Goal: Task Accomplishment & Management: Manage account settings

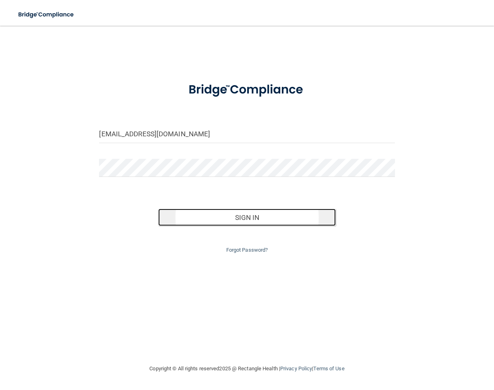
click at [245, 212] on button "Sign In" at bounding box center [246, 218] width 177 height 18
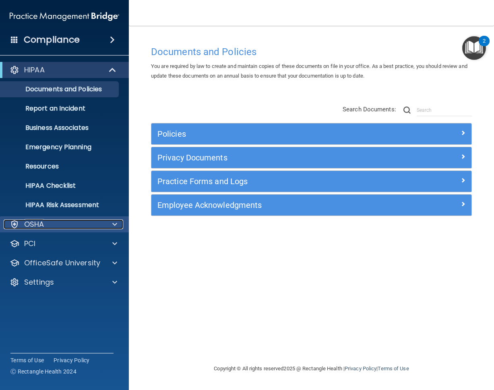
click at [69, 222] on div "OSHA" at bounding box center [54, 225] width 100 height 10
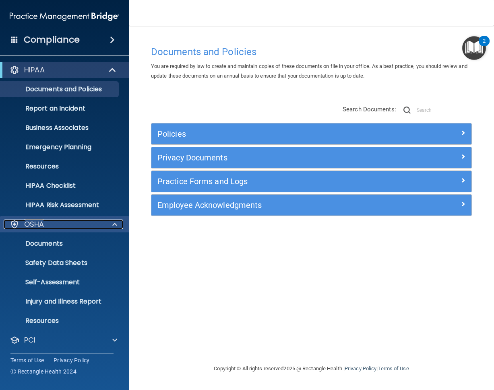
click at [69, 222] on div "OSHA" at bounding box center [54, 225] width 100 height 10
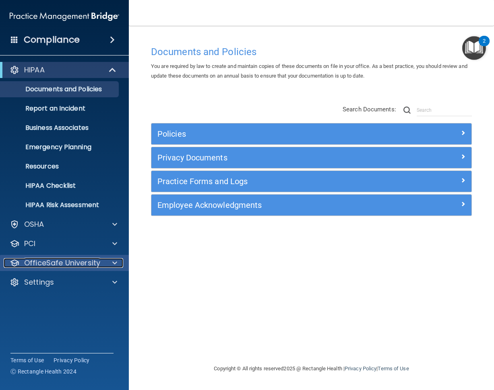
click at [91, 261] on p "OfficeSafe University" at bounding box center [62, 263] width 76 height 10
click at [73, 266] on p "OfficeSafe University" at bounding box center [62, 263] width 76 height 10
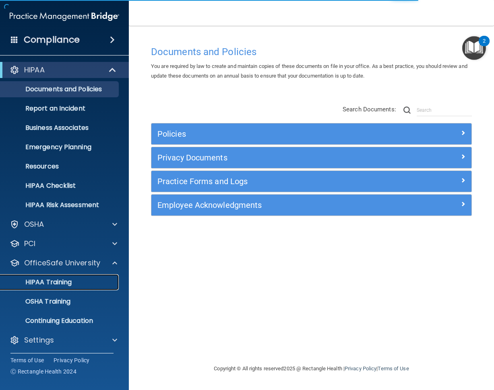
click at [70, 275] on link "HIPAA Training" at bounding box center [55, 282] width 127 height 16
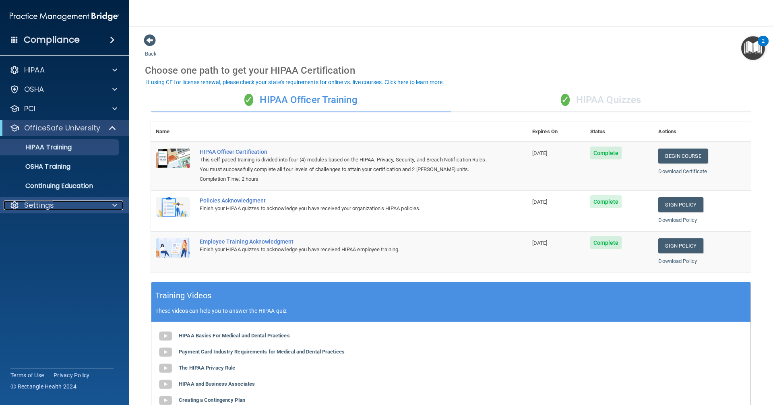
click at [74, 209] on div "Settings" at bounding box center [54, 205] width 100 height 10
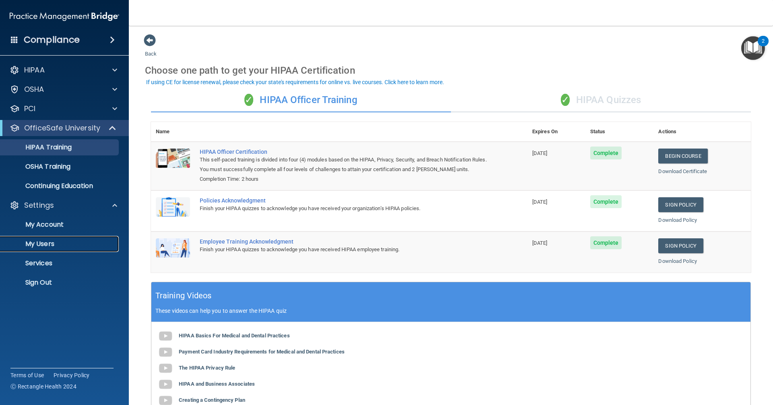
click at [66, 238] on link "My Users" at bounding box center [55, 244] width 127 height 16
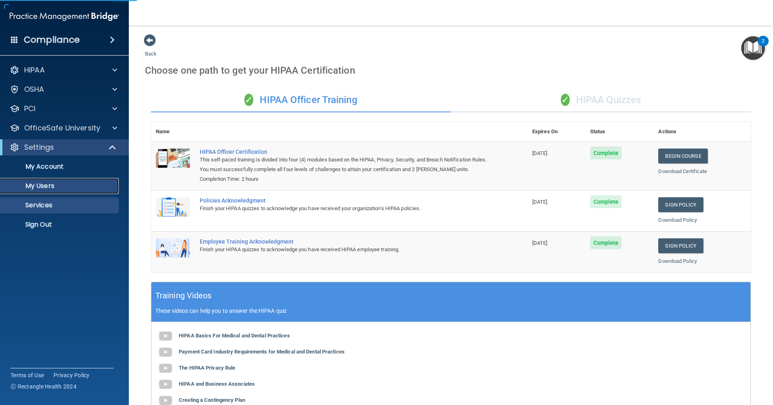
select select "20"
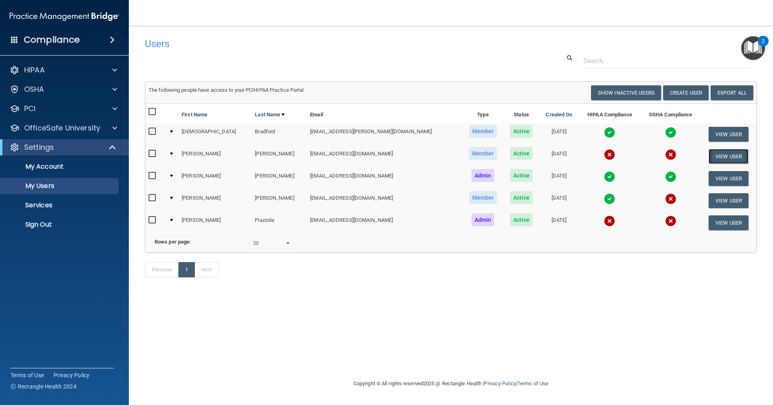
click at [493, 157] on button "View User" at bounding box center [728, 156] width 40 height 15
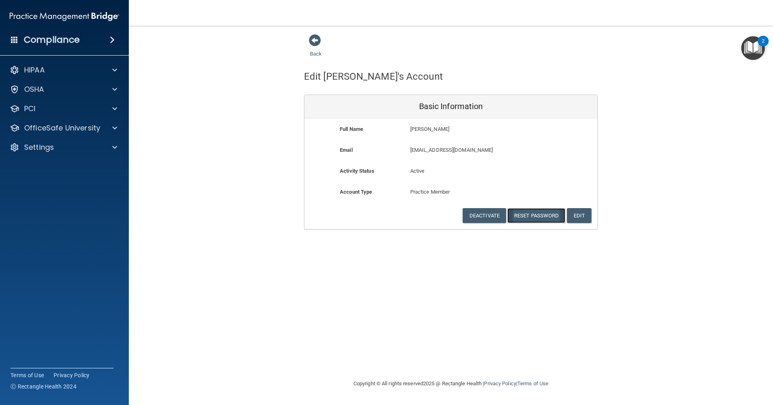
click at [493, 215] on button "Reset Password" at bounding box center [536, 215] width 58 height 15
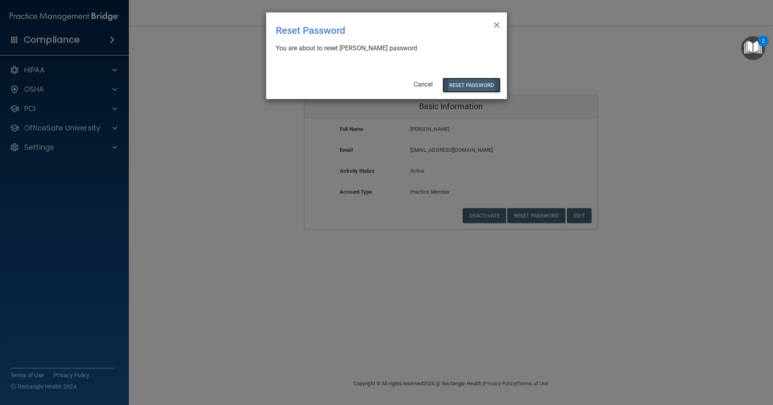
click at [468, 83] on button "Reset Password" at bounding box center [471, 85] width 58 height 15
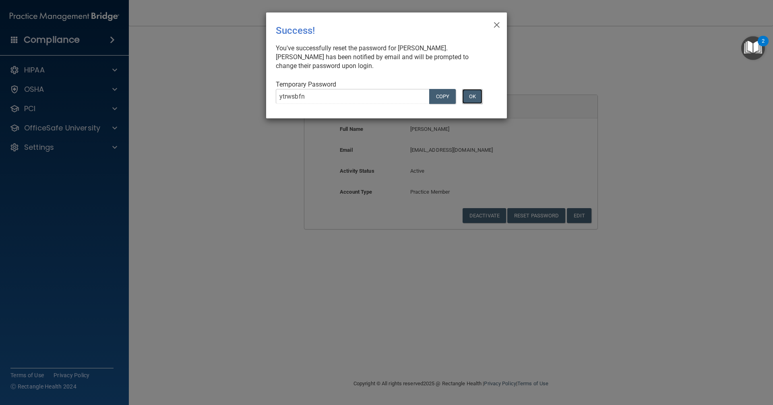
click at [472, 100] on button "OK" at bounding box center [472, 96] width 20 height 15
